Goal: Answer question/provide support: Answer question/provide support

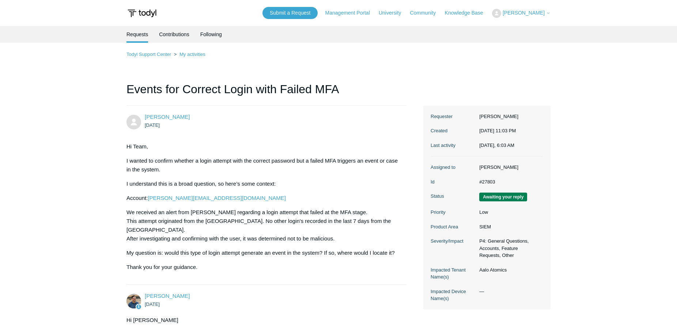
scroll to position [204, 0]
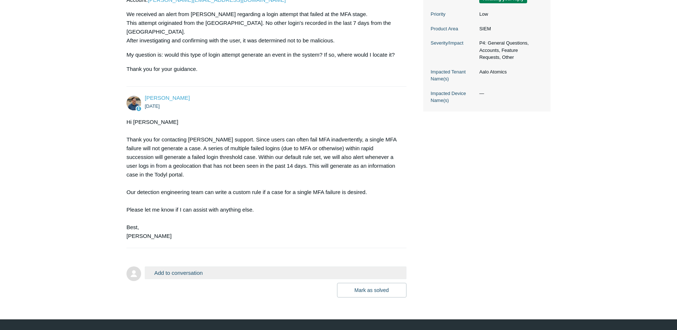
scroll to position [206, 0]
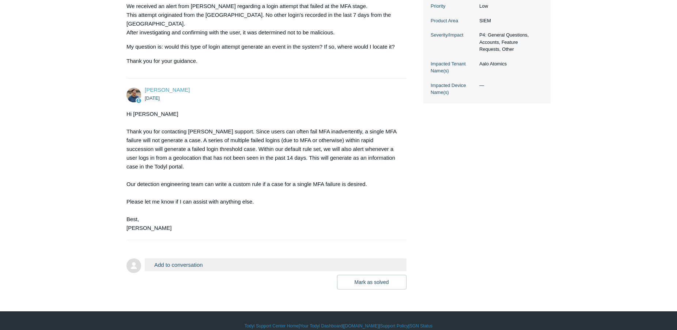
click at [189, 258] on button "Add to conversation" at bounding box center [276, 264] width 262 height 13
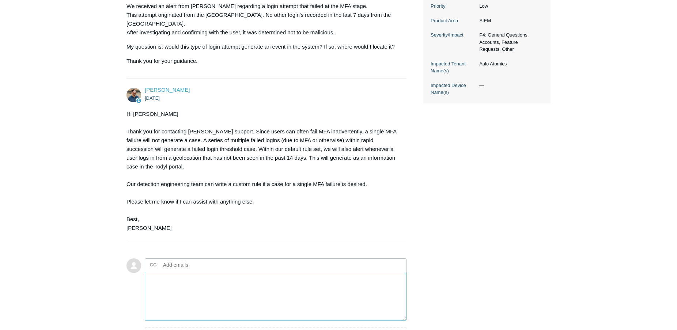
scroll to position [282, 0]
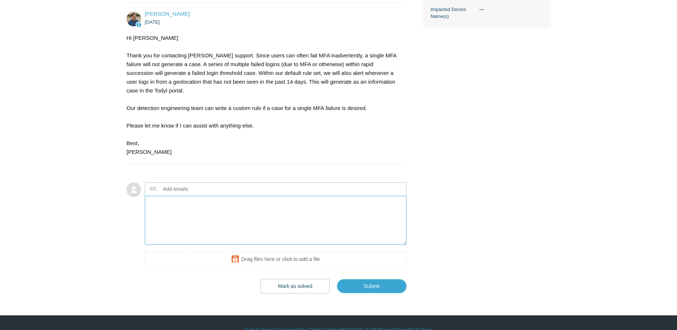
click at [207, 205] on textarea "Add your reply" at bounding box center [276, 220] width 262 height 49
click at [233, 222] on textarea "Hi Spencer, Understood! This makes sense. I did not look at the" at bounding box center [276, 220] width 262 height 49
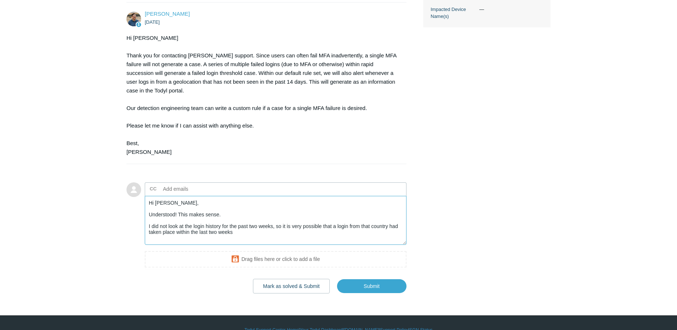
click at [274, 216] on textarea "Hi Spencer, Understood! This makes sense. I did not look at the login history f…" at bounding box center [276, 220] width 262 height 49
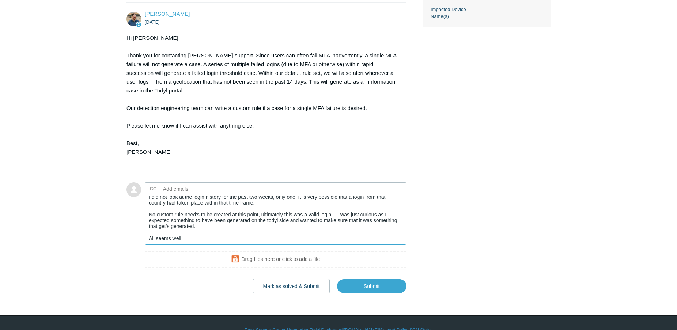
scroll to position [38, 0]
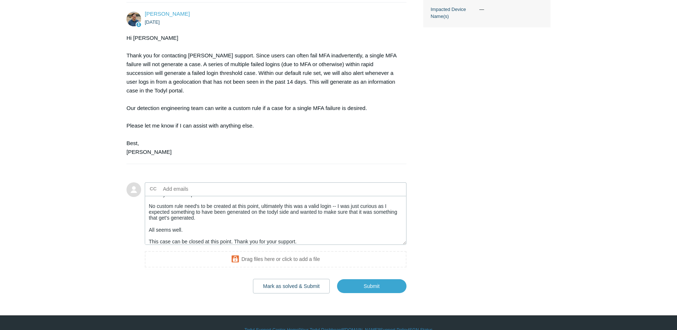
click at [235, 283] on body "Skip to main content Submit a Request Management Portal University Community Kn…" at bounding box center [338, 31] width 677 height 626
click at [262, 203] on textarea "Hi Spencer, Understood! This makes sense. I did not look at the login history f…" at bounding box center [276, 220] width 262 height 49
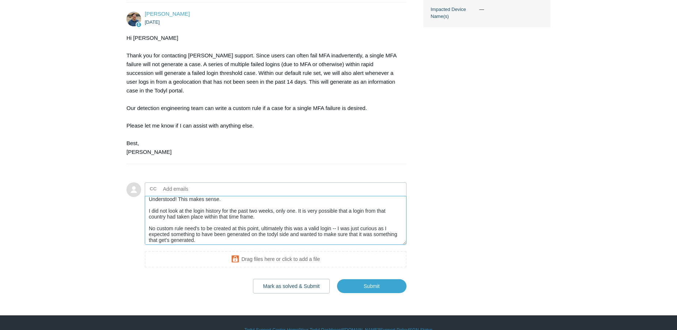
scroll to position [4, 0]
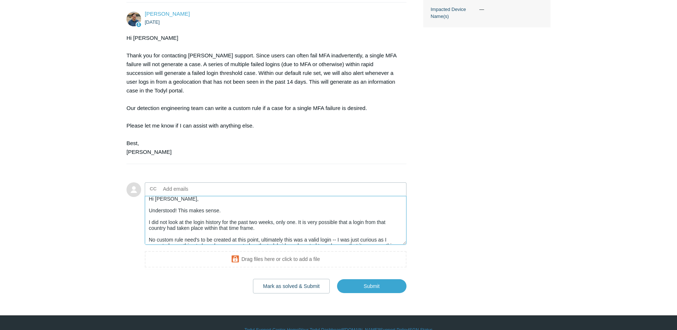
drag, startPoint x: 260, startPoint y: 217, endPoint x: 145, endPoint y: 215, distance: 115.1
click at [145, 215] on textarea "Hi Spencer, Understood! This makes sense. I did not look at the login history f…" at bounding box center [276, 220] width 262 height 49
paste textarea "only reviewed the login history for the past week, not the full two weeks. It’s…"
click at [227, 282] on body "Skip to main content Submit a Request Management Portal University Community Kn…" at bounding box center [338, 31] width 677 height 626
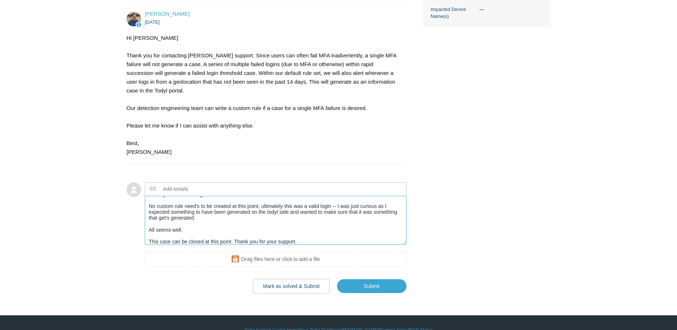
drag, startPoint x: 215, startPoint y: 206, endPoint x: 142, endPoint y: 196, distance: 73.8
click at [145, 196] on textarea "Hi Spencer, Understood! This makes sense. I only reviewed the login history for…" at bounding box center [276, 220] width 262 height 49
paste textarea "s to be created at this point. This was ultimately a valid login — I was just c…"
click at [338, 196] on textarea "Hi Spencer, Understood! This makes sense. I only reviewed the login history for…" at bounding box center [276, 220] width 262 height 49
click at [378, 196] on textarea "Hi Spencer, Understood! This makes sense. I only reviewed the login history for…" at bounding box center [276, 220] width 262 height 49
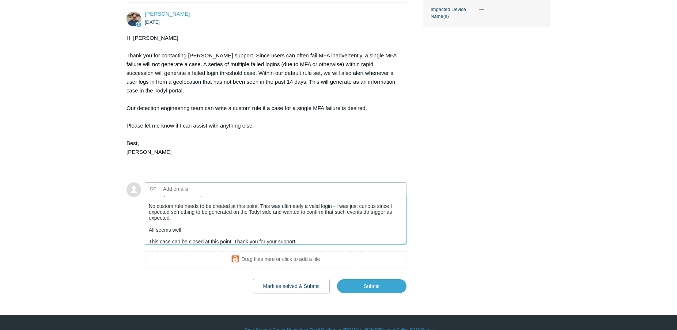
click at [335, 196] on textarea "Hi Spencer, Understood! This makes sense. I only reviewed the login history for…" at bounding box center [276, 220] width 262 height 49
type textarea "Hi Spencer, Understood! This makes sense. I only reviewed the login history for…"
drag, startPoint x: 223, startPoint y: 289, endPoint x: 267, endPoint y: 201, distance: 98.4
click at [223, 286] on body "Skip to main content Submit a Request Management Portal University Community Kn…" at bounding box center [338, 31] width 677 height 626
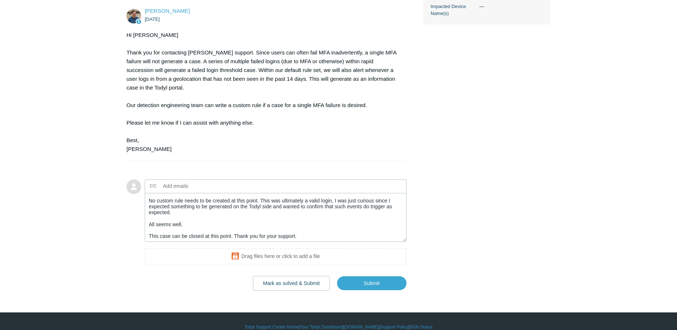
scroll to position [41, 0]
click at [284, 221] on textarea "Hi Spencer, Understood! This makes sense. I only reviewed the login history for…" at bounding box center [276, 217] width 262 height 49
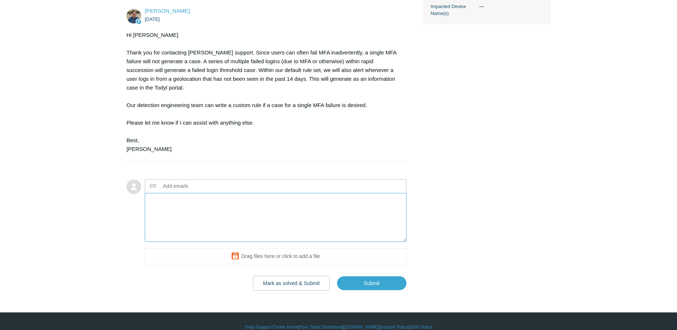
scroll to position [0, 0]
paste textarea "Hi Spencer, Understood! This makes sense. I only reviewed the login history for…"
type textarea "Hi Spencer, Understood! This makes sense. I only reviewed the login history for…"
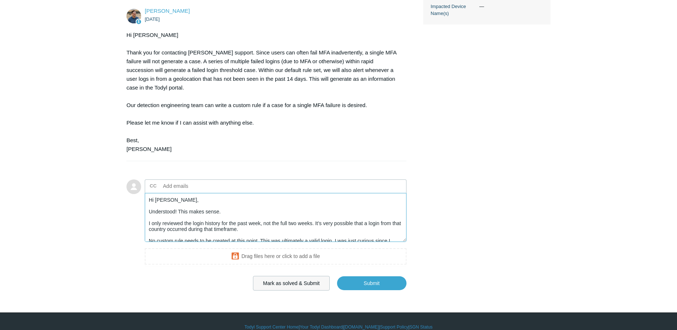
scroll to position [37, 0]
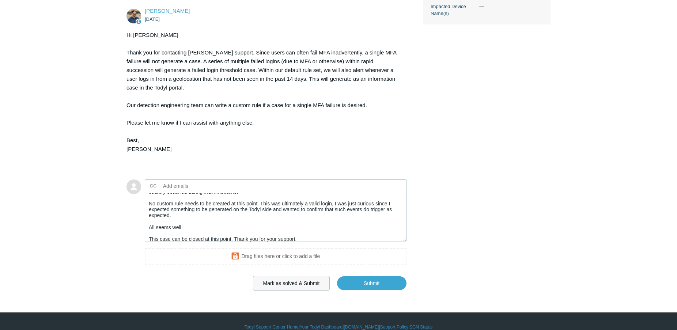
click at [292, 276] on button "Mark as solved & Submit" at bounding box center [291, 283] width 77 height 15
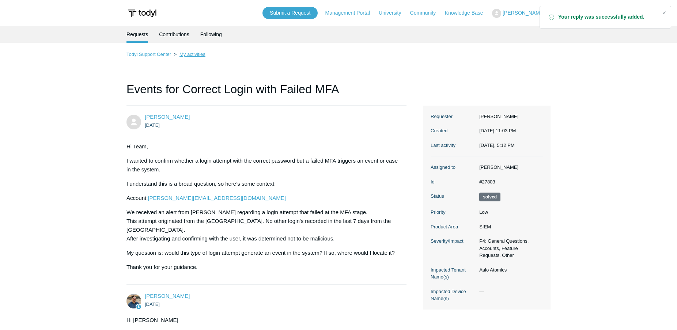
click at [185, 52] on link "My activities" at bounding box center [192, 54] width 26 height 5
